Goal: Transaction & Acquisition: Purchase product/service

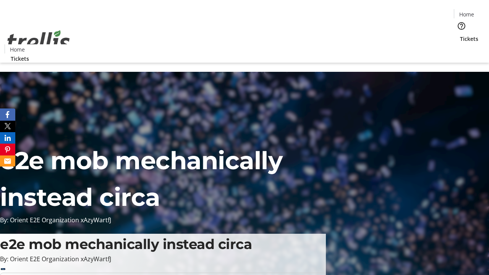
click at [460, 35] on span "Tickets" at bounding box center [469, 39] width 18 height 8
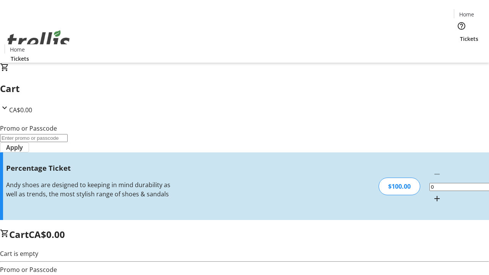
click at [432, 194] on mat-icon "Increment by one" at bounding box center [436, 198] width 9 height 9
type input "1"
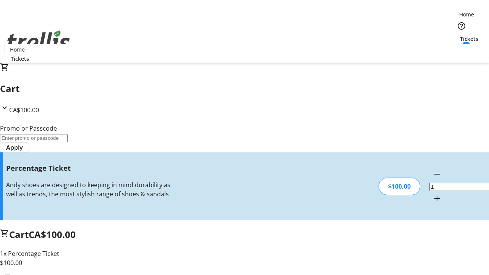
type input "FOO"
